Goal: Task Accomplishment & Management: Manage account settings

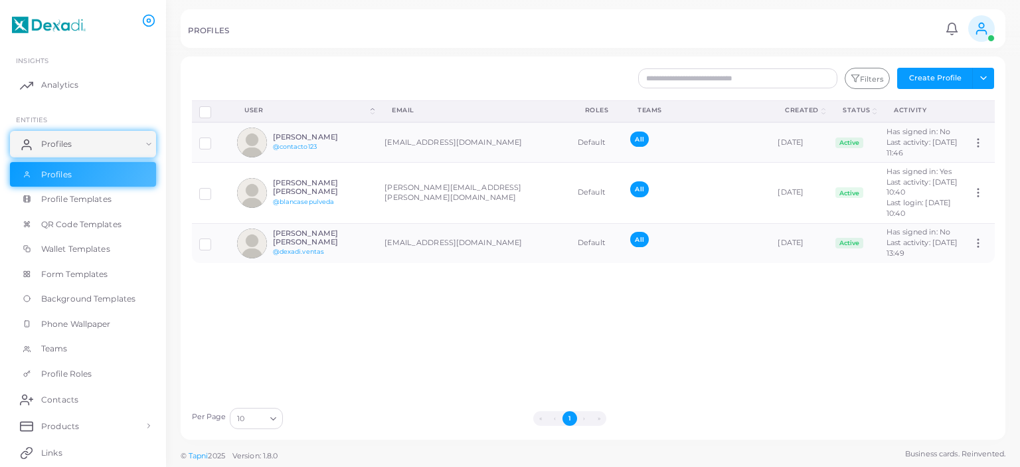
click at [990, 38] on span at bounding box center [991, 38] width 7 height 7
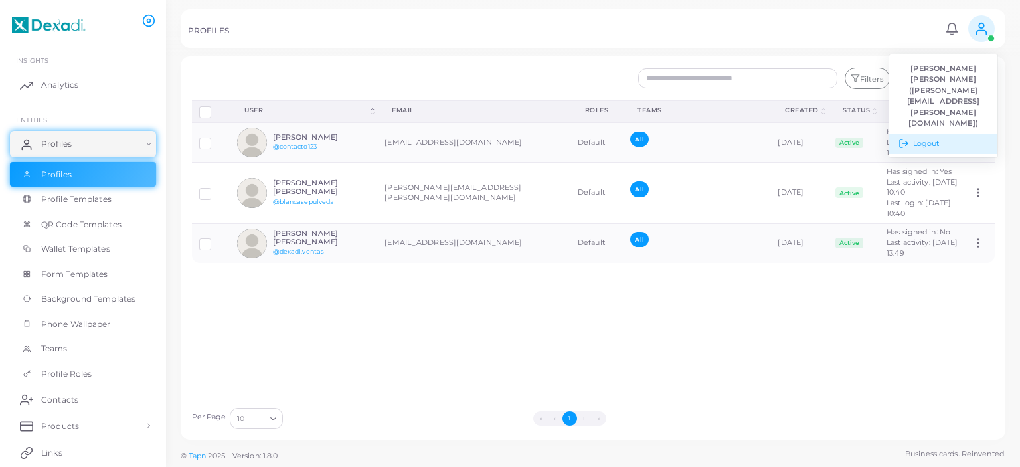
click at [941, 134] on link "Logout" at bounding box center [944, 144] width 108 height 21
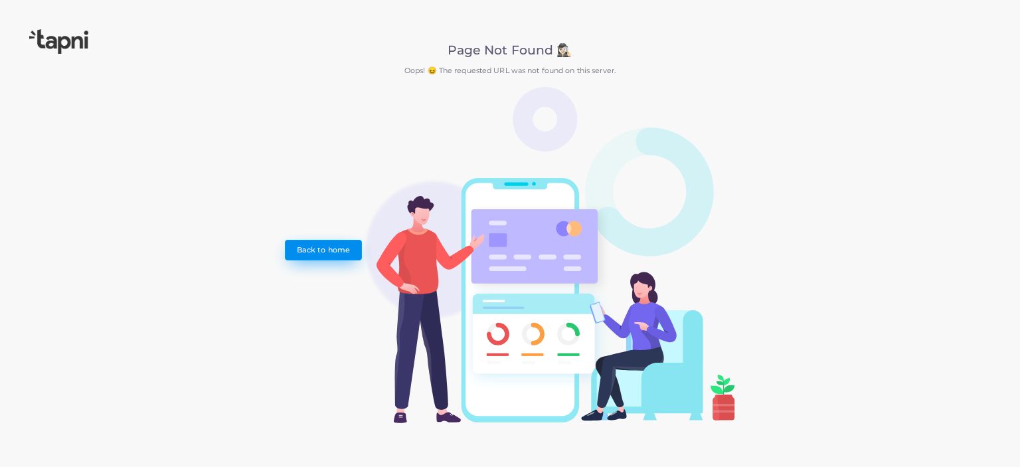
click at [343, 248] on link "Back to home" at bounding box center [323, 250] width 76 height 20
click at [344, 248] on link "Back to home" at bounding box center [323, 250] width 76 height 20
